Goal: Find specific page/section: Find specific page/section

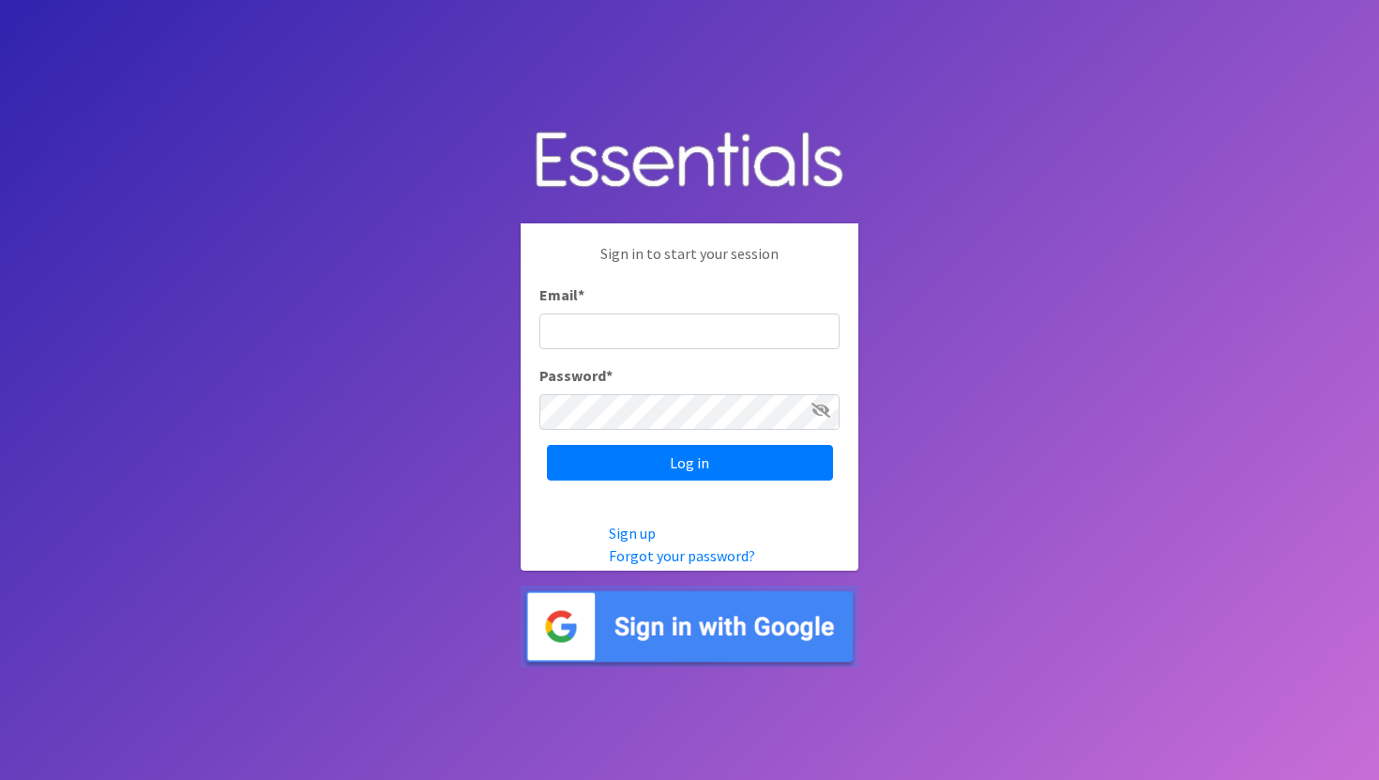
click at [672, 633] on img at bounding box center [690, 627] width 338 height 82
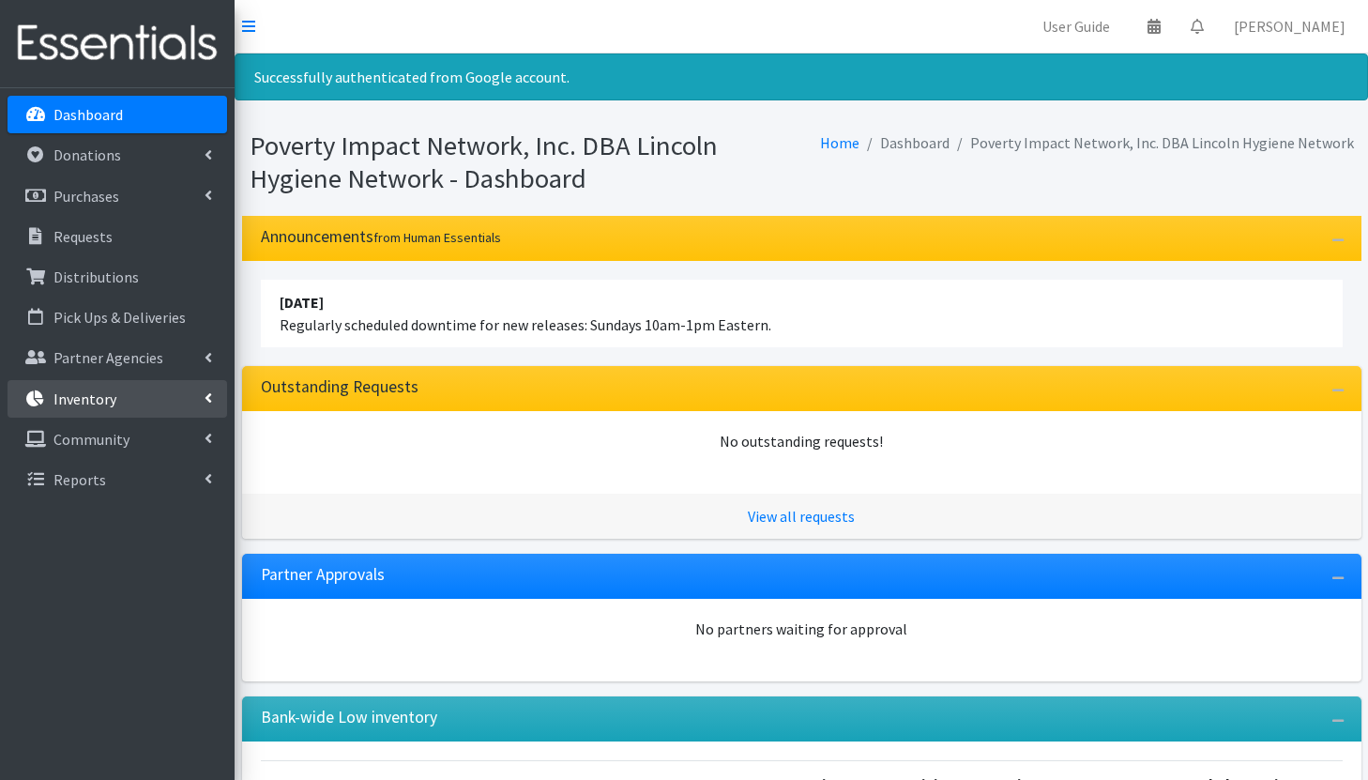
click at [104, 390] on p "Inventory" at bounding box center [84, 398] width 63 height 19
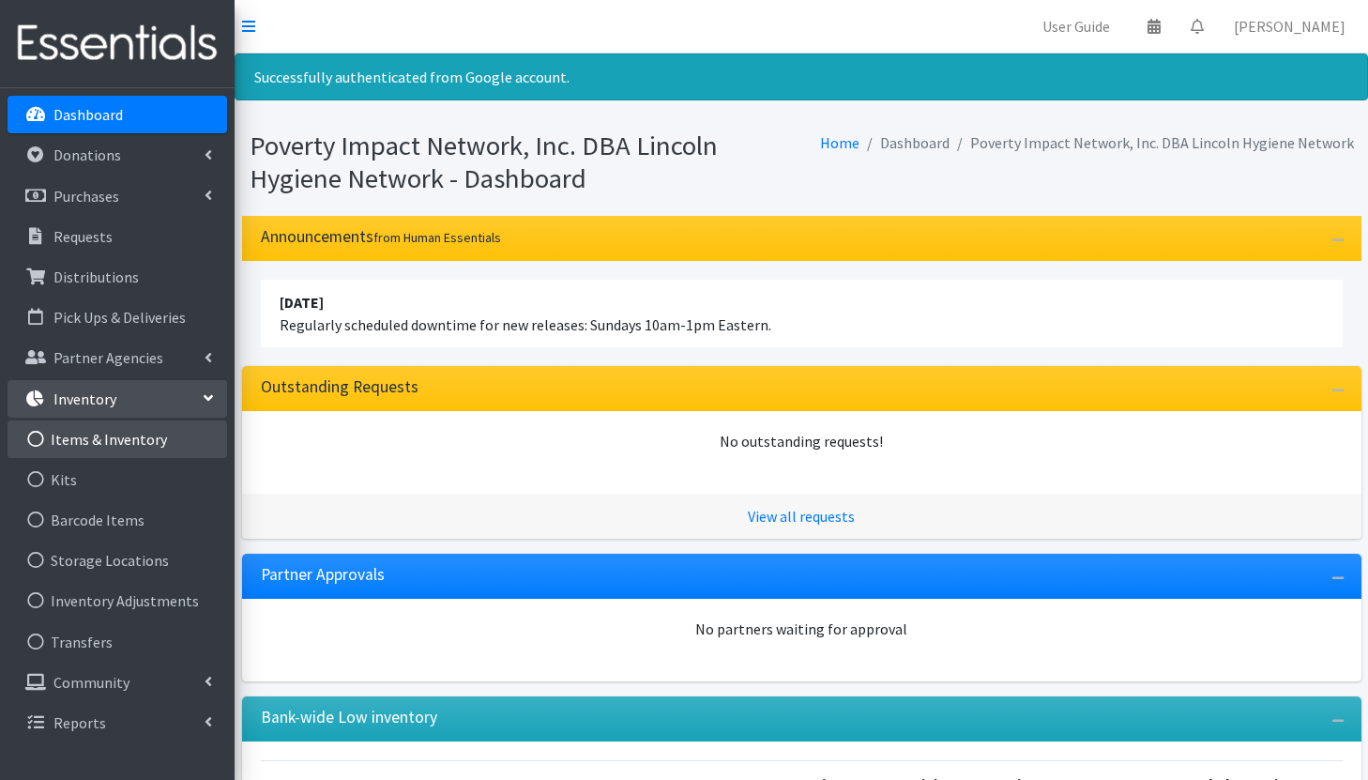
click at [105, 449] on link "Items & Inventory" at bounding box center [118, 439] width 220 height 38
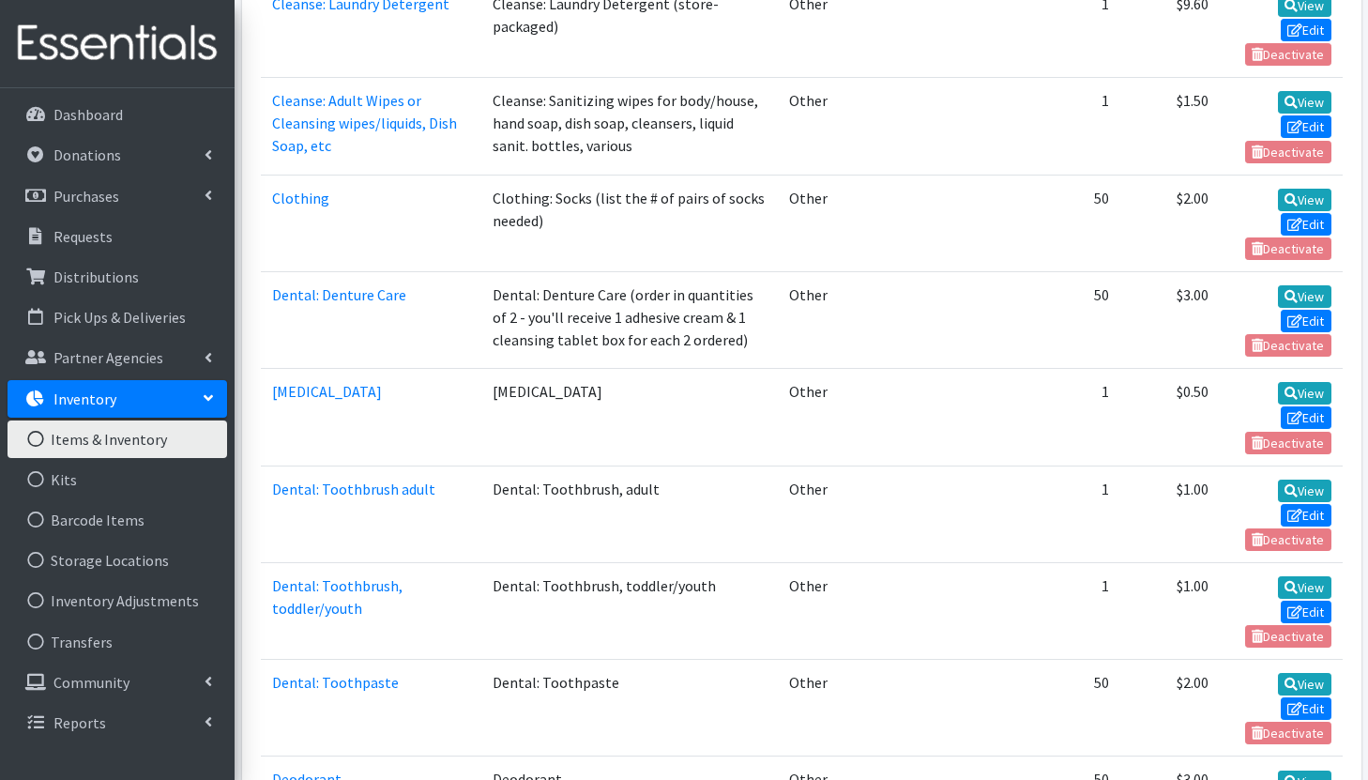
scroll to position [862, 0]
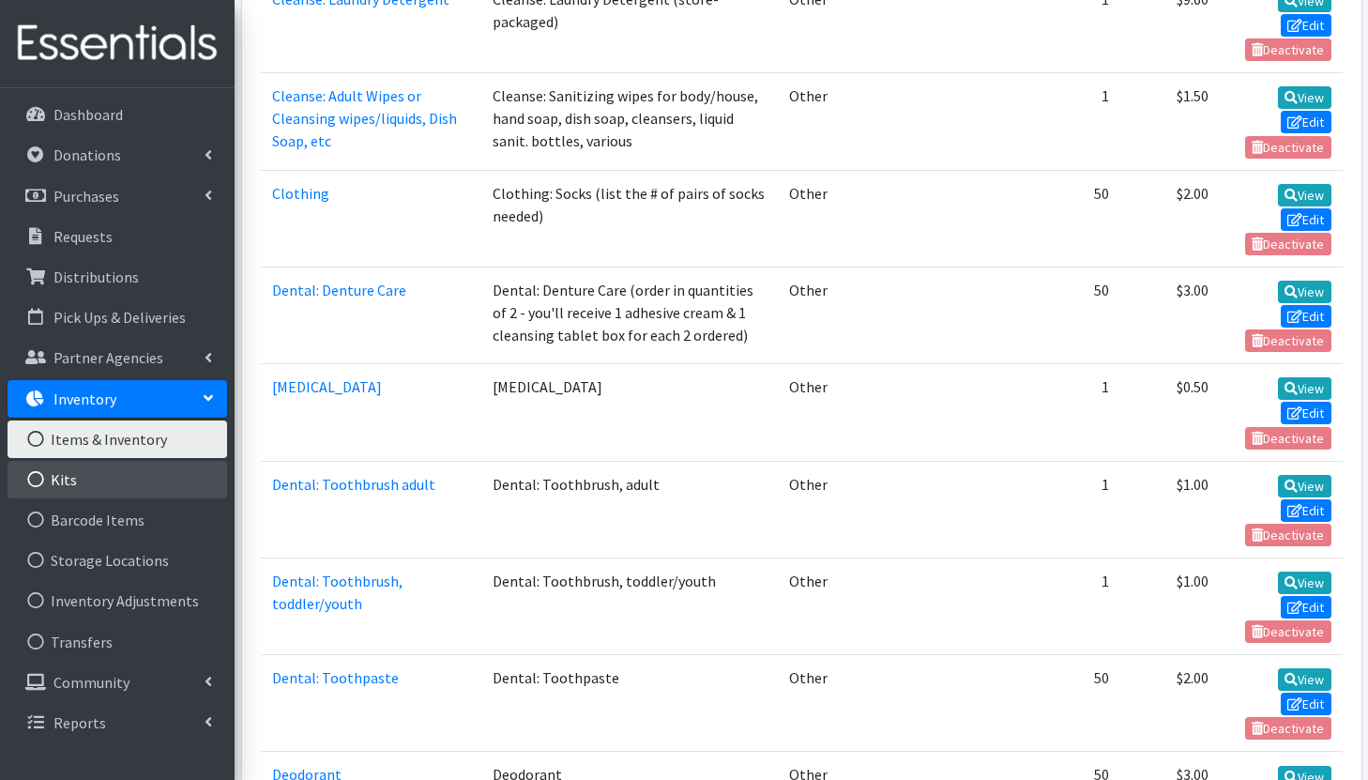
click at [98, 487] on link "Kits" at bounding box center [118, 480] width 220 height 38
